Goal: Task Accomplishment & Management: Manage account settings

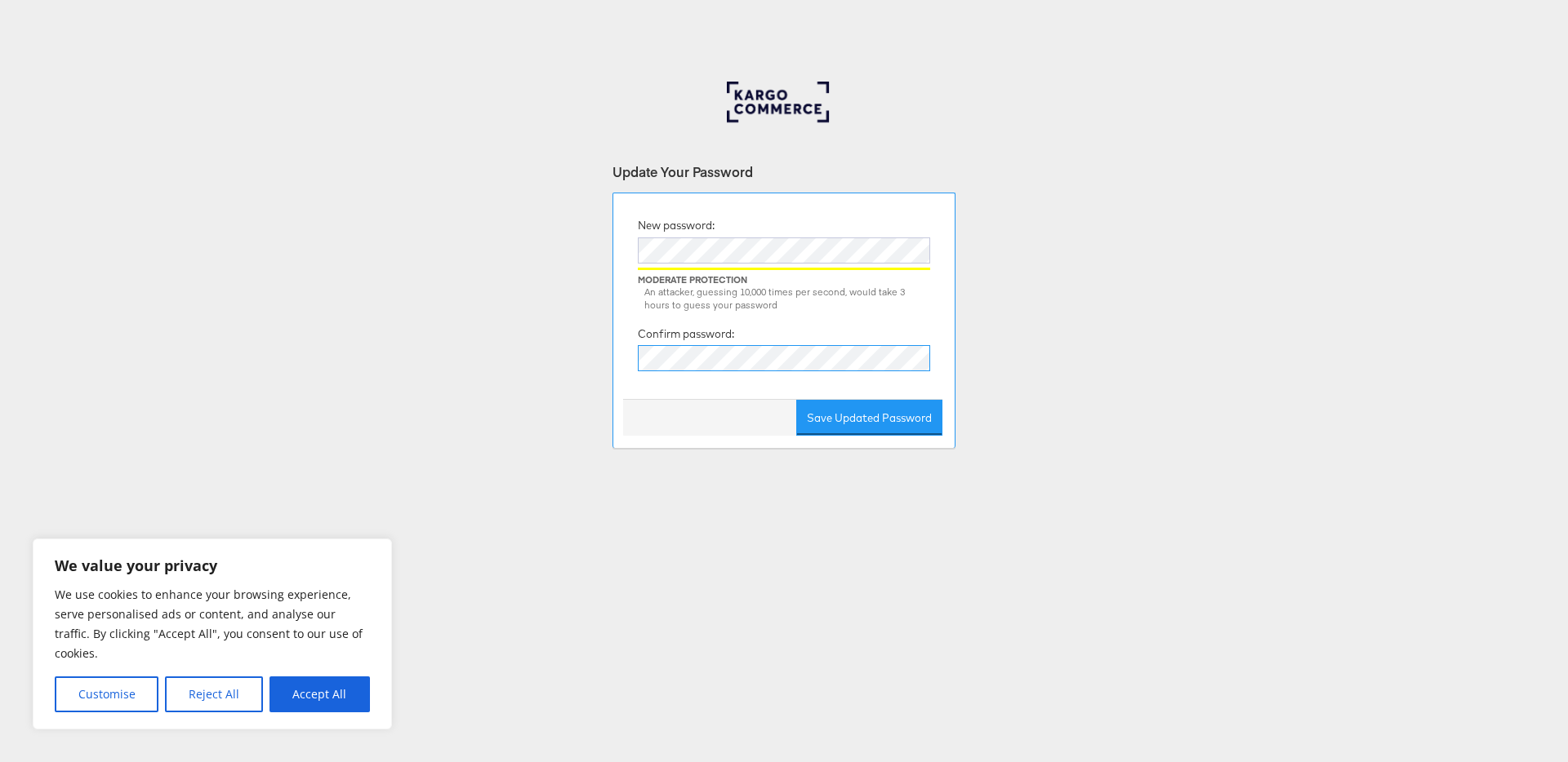
click at [796, 400] on button "Save Updated Password" at bounding box center [869, 418] width 146 height 37
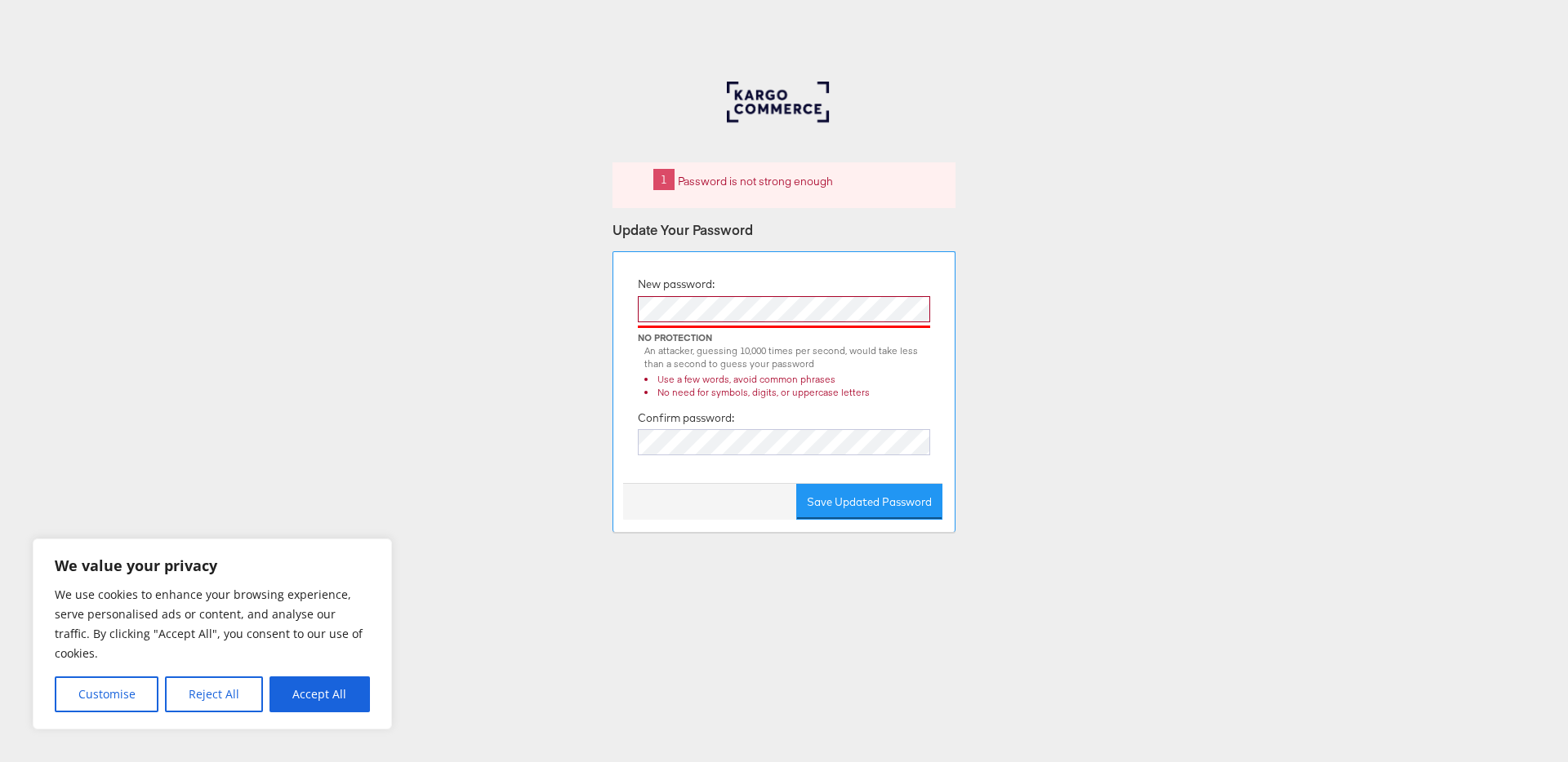
click at [638, 359] on div "An attacker, guessing 10,000 times per second, would take less than a second to…" at bounding box center [784, 371] width 292 height 55
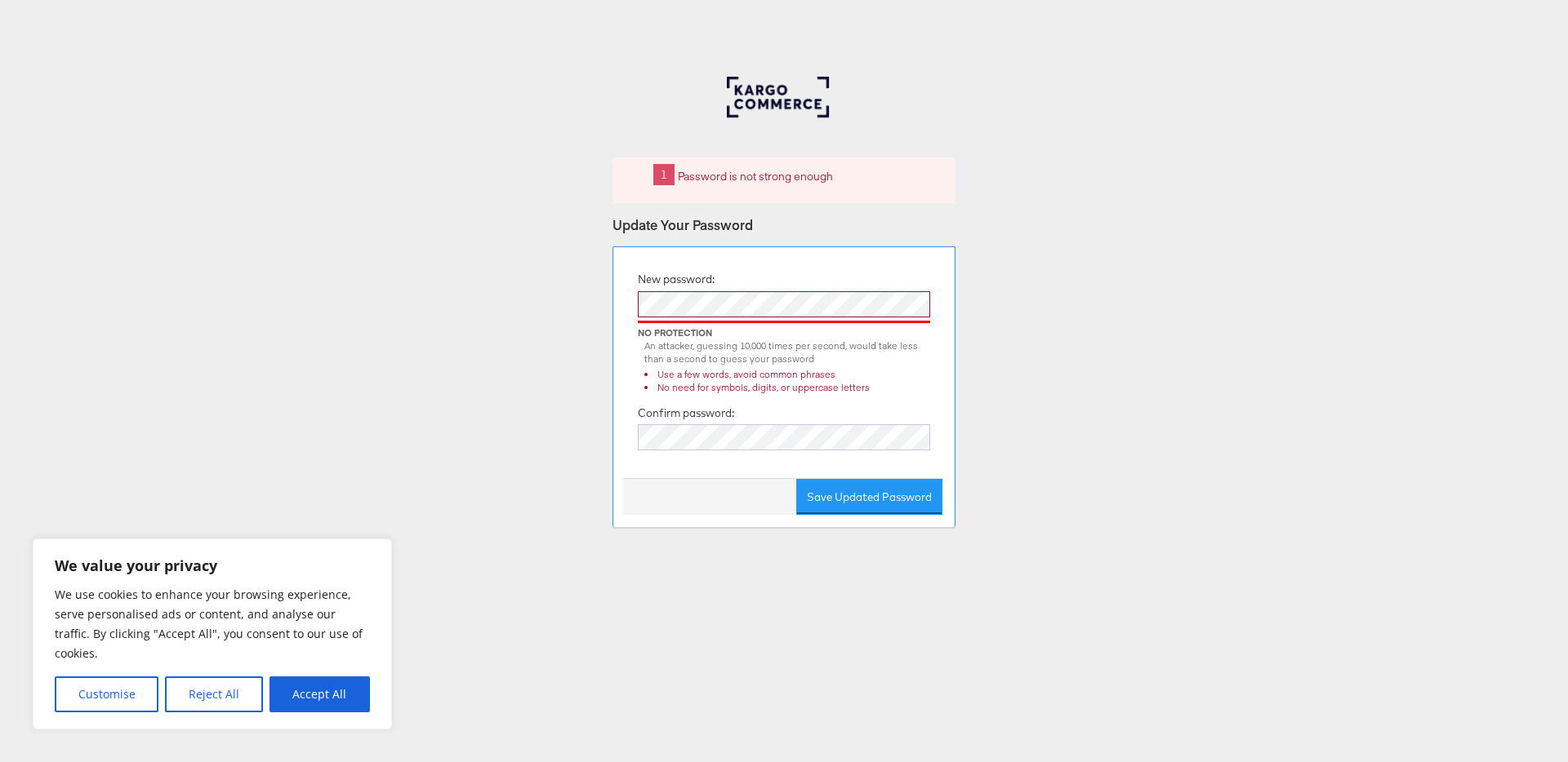
scroll to position [10, 0]
click at [678, 345] on div "An attacker, guessing 10,000 times per second, would take less than a second to…" at bounding box center [787, 348] width 285 height 29
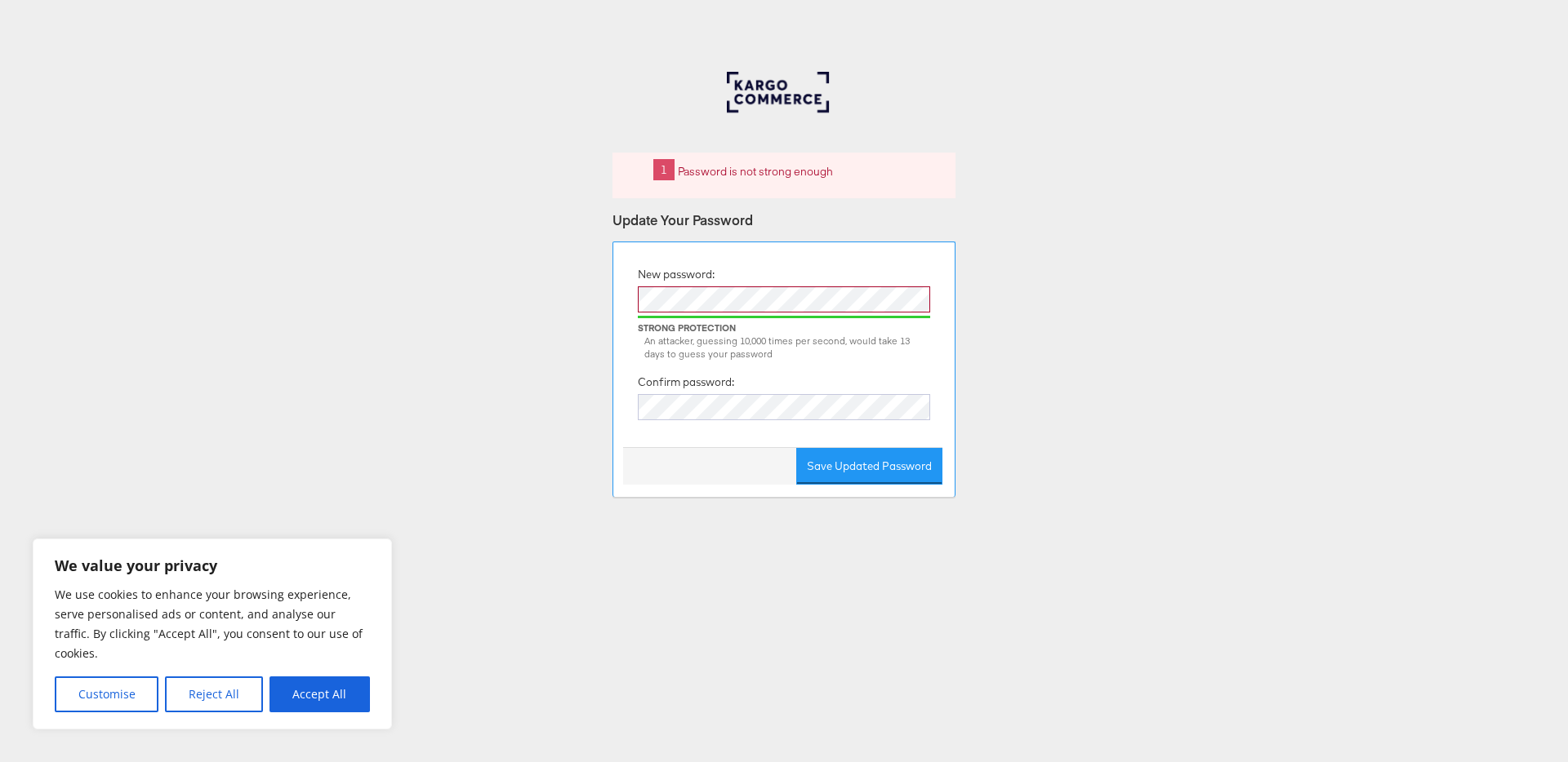
click at [753, 391] on div "New password: Strong Protection An attacker, guessing 10,000 times per second, …" at bounding box center [784, 351] width 317 height 193
click at [898, 459] on button "Save Updated Password" at bounding box center [869, 466] width 146 height 37
